Goal: Task Accomplishment & Management: Use online tool/utility

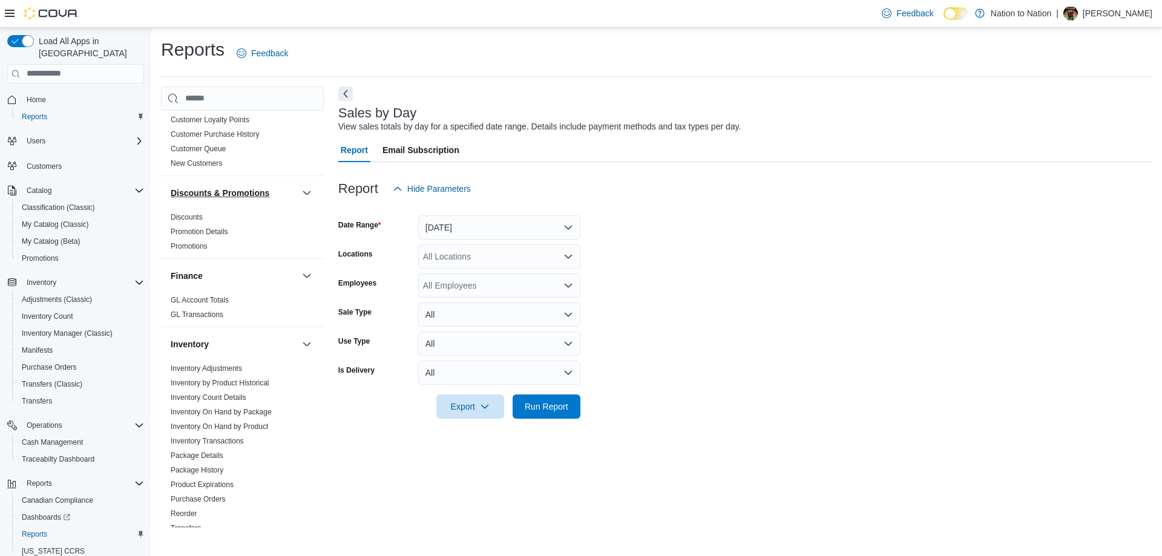
scroll to position [242, 0]
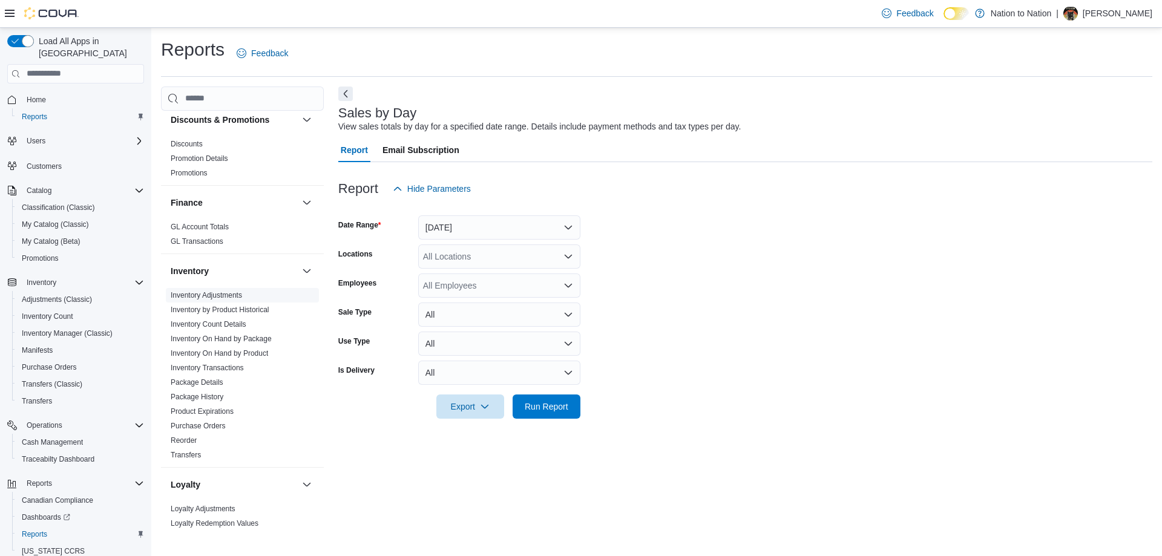
click at [232, 295] on link "Inventory Adjustments" at bounding box center [206, 295] width 71 height 8
click at [501, 263] on div "All Locations" at bounding box center [499, 256] width 162 height 24
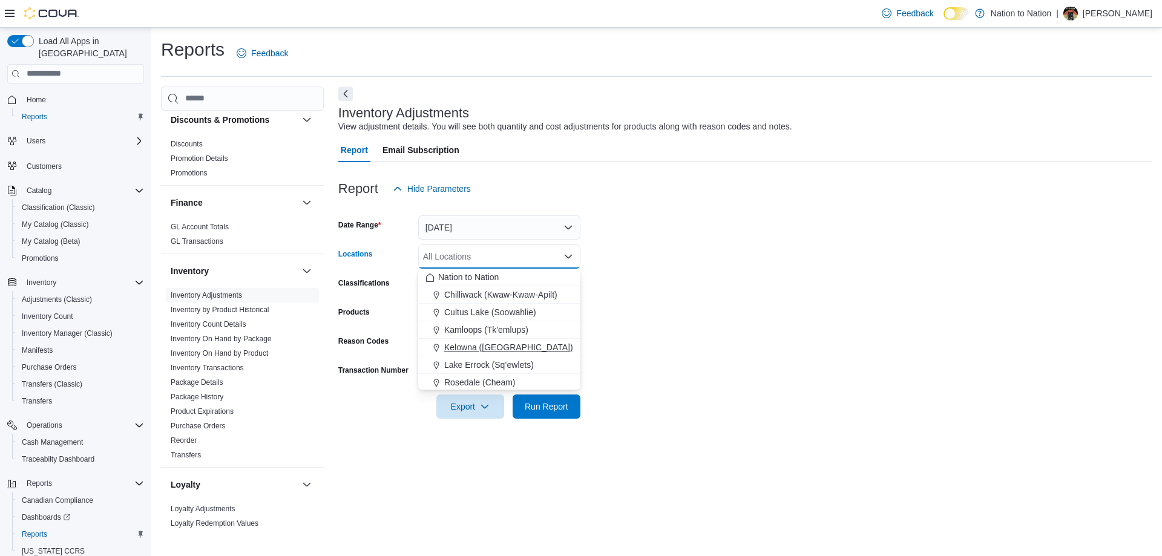
scroll to position [107, 0]
click at [491, 381] on span "SE-MI-AH-MU Canna Corp" at bounding box center [501, 381] width 102 height 12
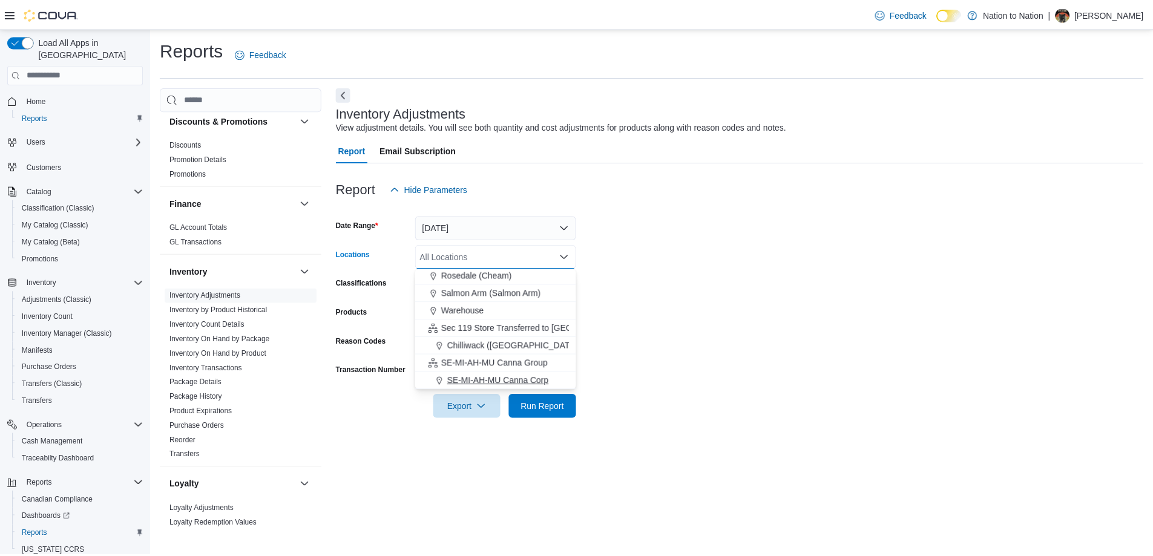
scroll to position [90, 0]
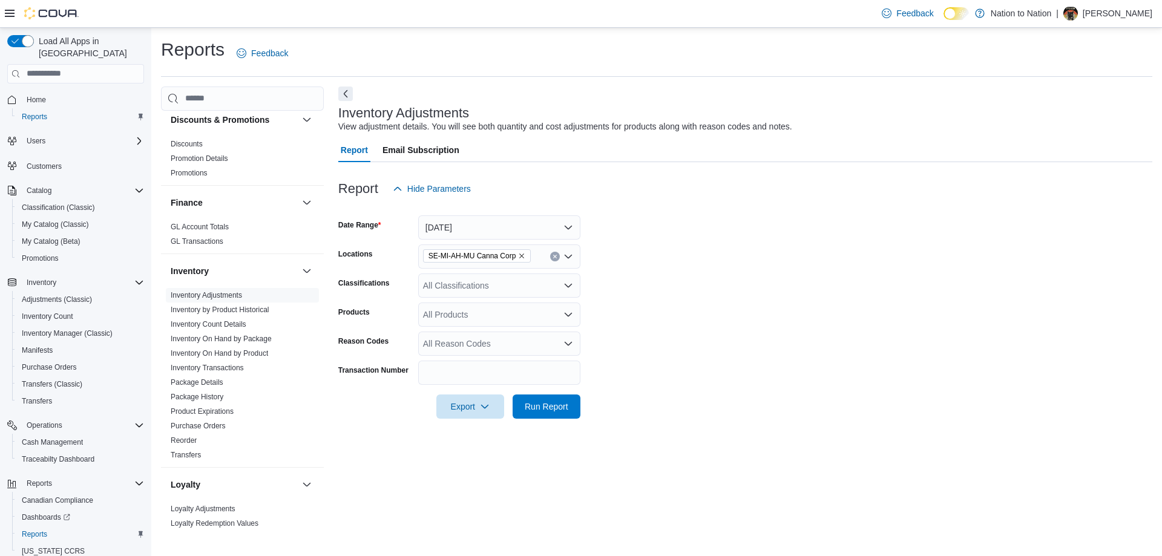
click at [667, 302] on form "Date Range [DATE] Locations SE-MI-AH-MU Canna Corp Classifications All Classifi…" at bounding box center [745, 310] width 814 height 218
click at [480, 304] on div "All Products" at bounding box center [499, 315] width 162 height 24
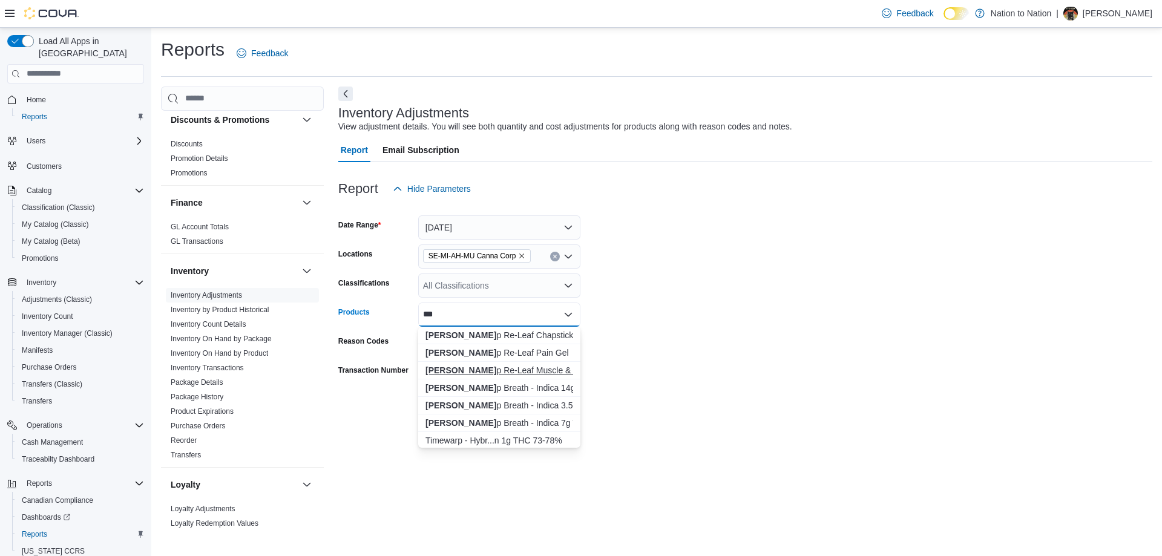
type input "***"
click at [519, 367] on div "Dee p Re-Leaf Muscle & Joint Balm" at bounding box center [499, 370] width 148 height 12
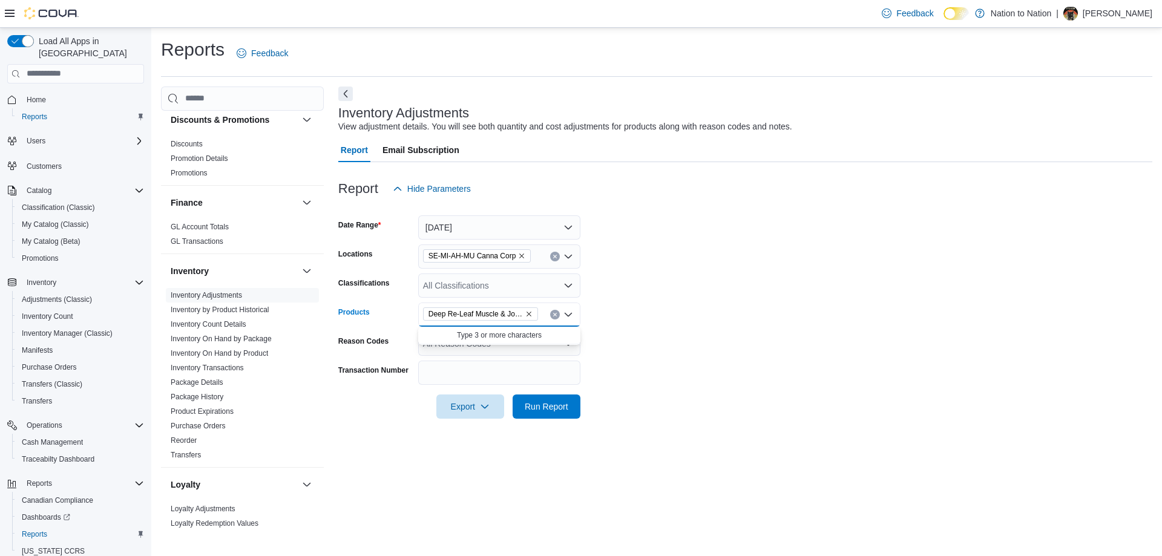
click at [643, 363] on form "Date Range [DATE] Locations SE-[GEOGRAPHIC_DATA]-AH-MU Canna Corp Classificatio…" at bounding box center [745, 310] width 814 height 218
click at [564, 413] on span "Run Report" at bounding box center [546, 406] width 53 height 24
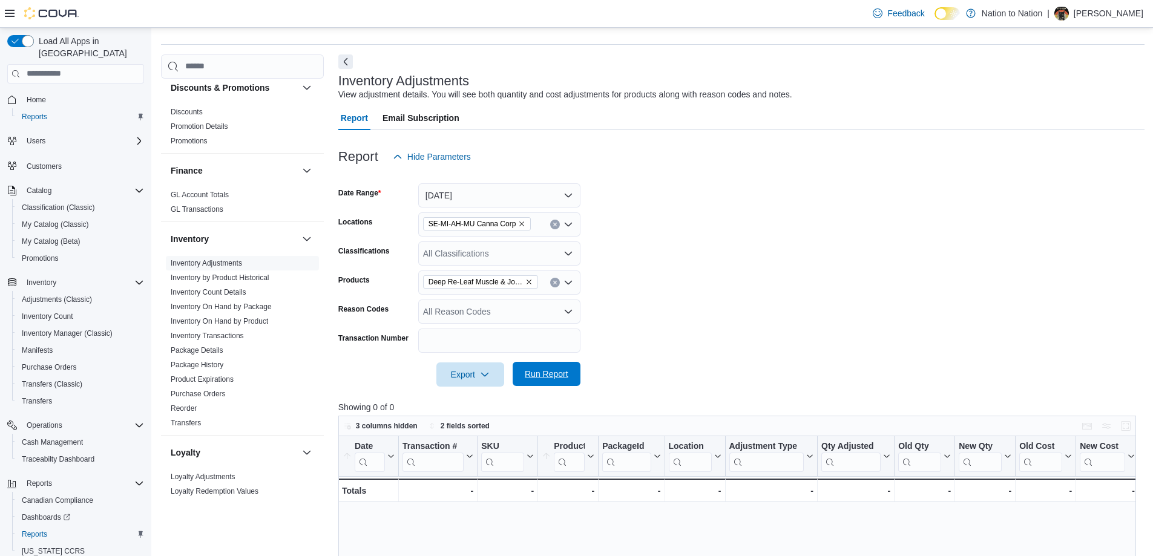
scroll to position [61, 0]
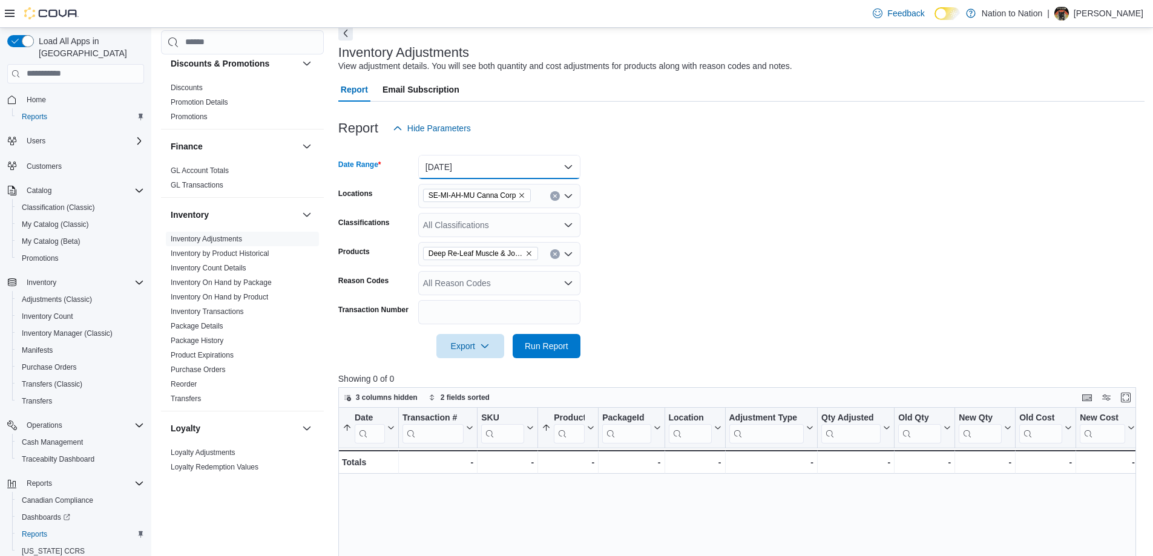
click at [552, 179] on button "[DATE]" at bounding box center [499, 167] width 162 height 24
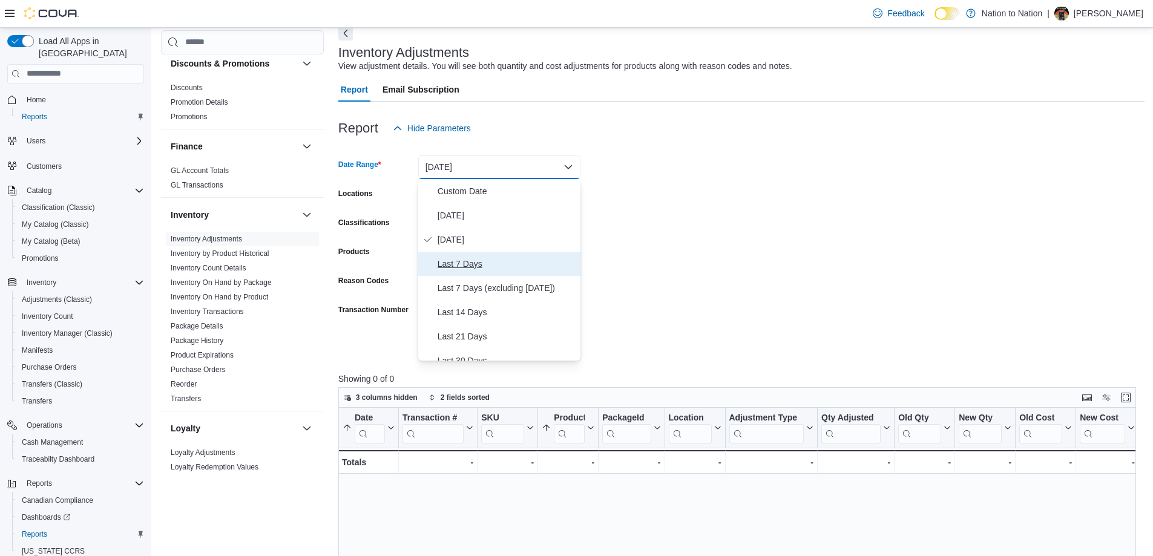
click at [471, 266] on span "Last 7 Days" at bounding box center [507, 264] width 138 height 15
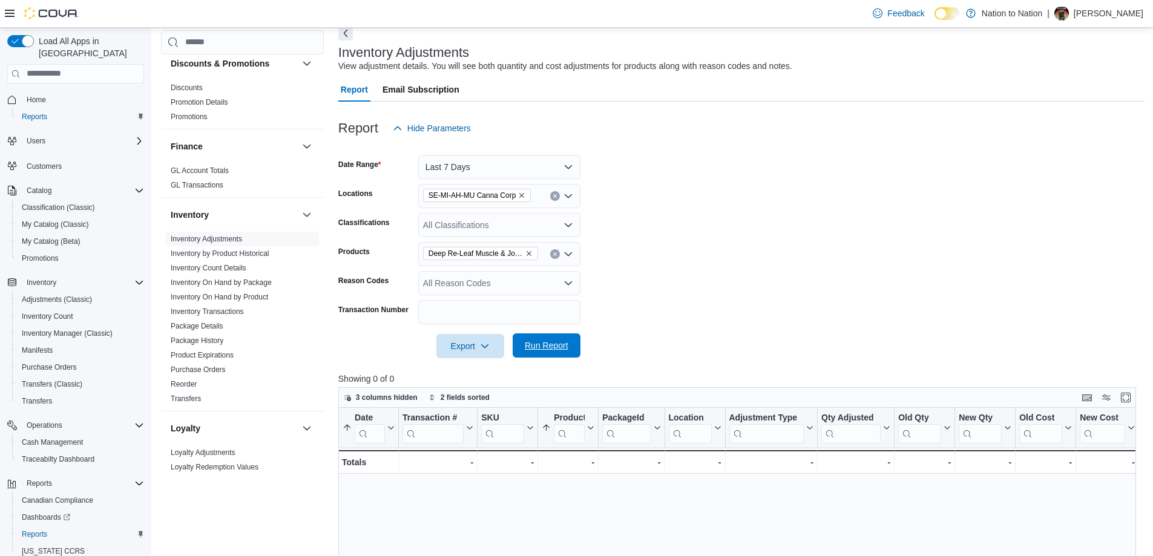
click at [546, 345] on span "Run Report" at bounding box center [547, 345] width 44 height 12
